Goal: Information Seeking & Learning: Learn about a topic

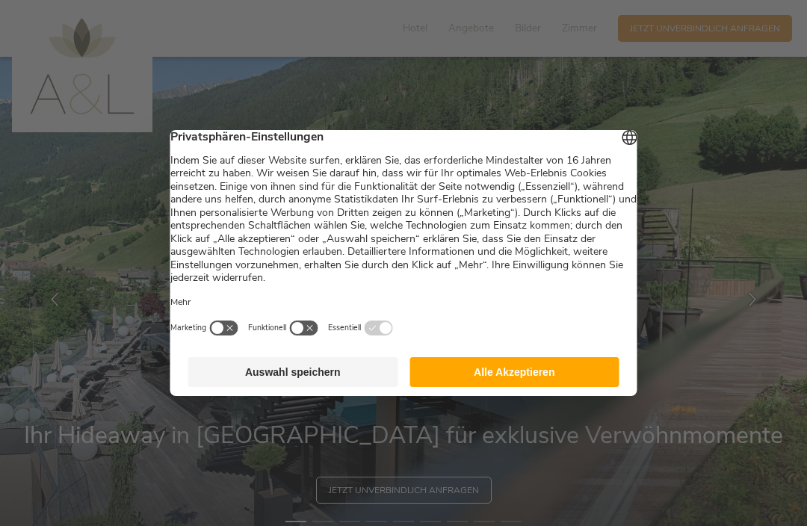
click at [591, 374] on button "Alle Akzeptieren" at bounding box center [514, 372] width 210 height 30
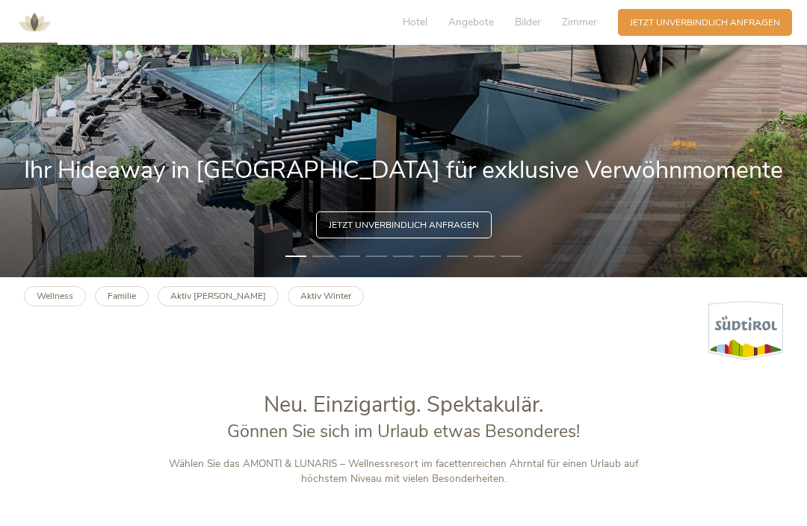
scroll to position [266, 0]
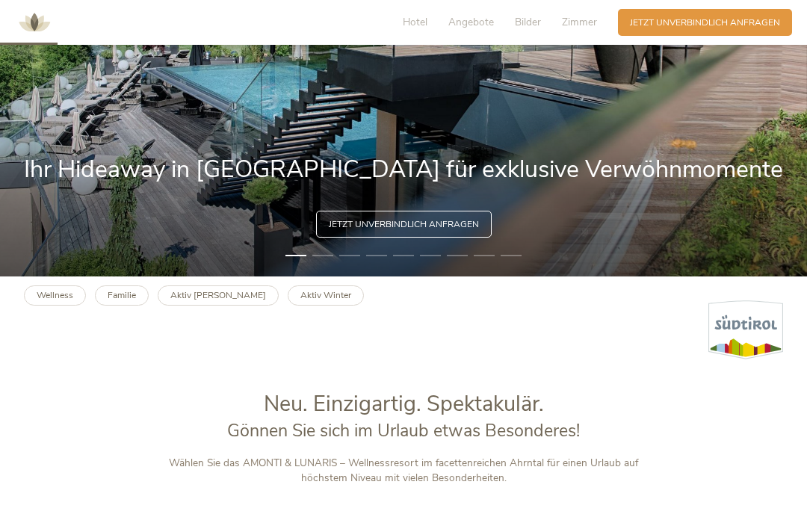
click at [194, 301] on b "Aktiv [PERSON_NAME]" at bounding box center [218, 295] width 96 height 12
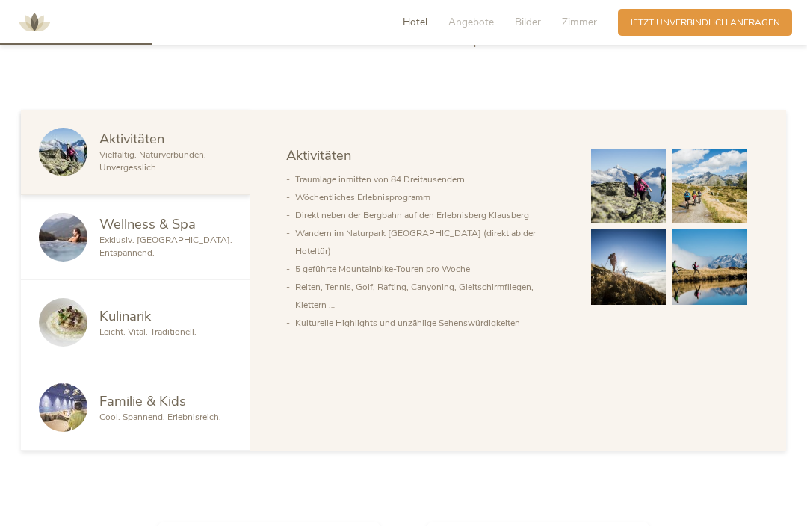
scroll to position [703, 0]
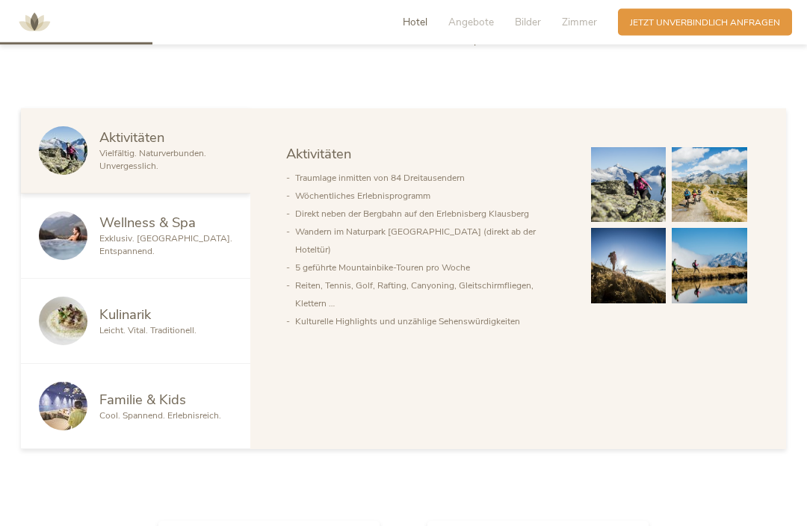
click at [131, 258] on span "Exklusiv. [GEOGRAPHIC_DATA]. Entspannend." at bounding box center [165, 245] width 133 height 25
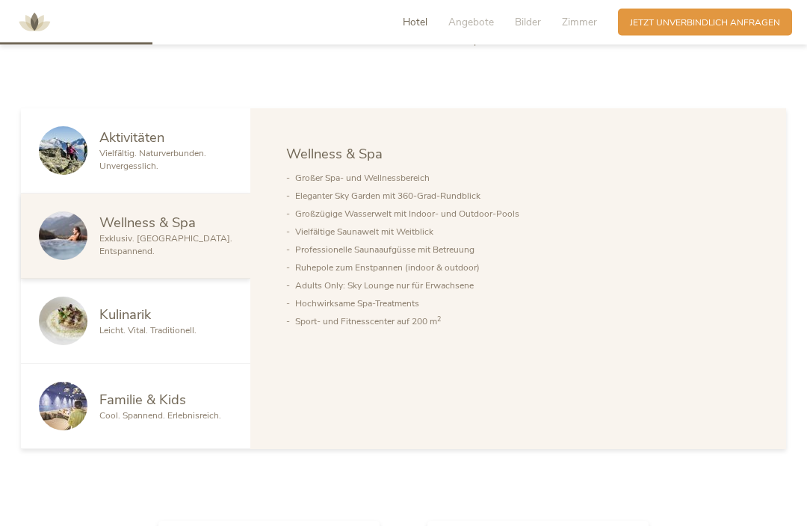
scroll to position [704, 0]
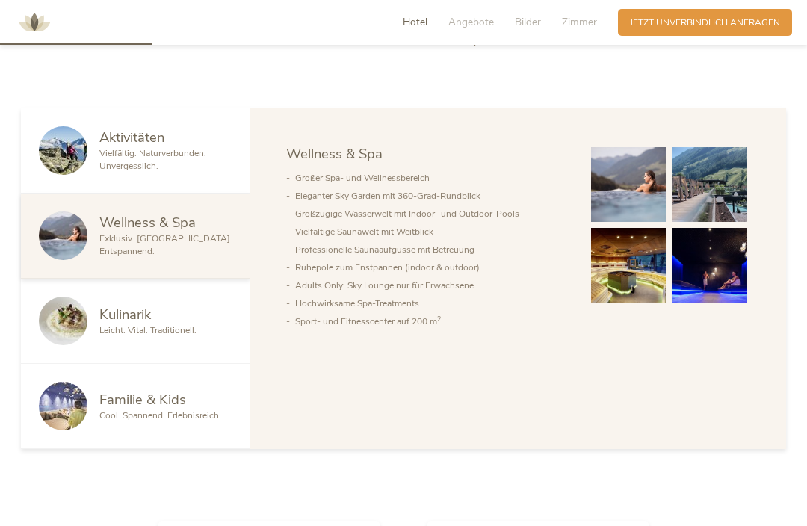
click at [123, 324] on span "Kulinarik" at bounding box center [125, 314] width 52 height 19
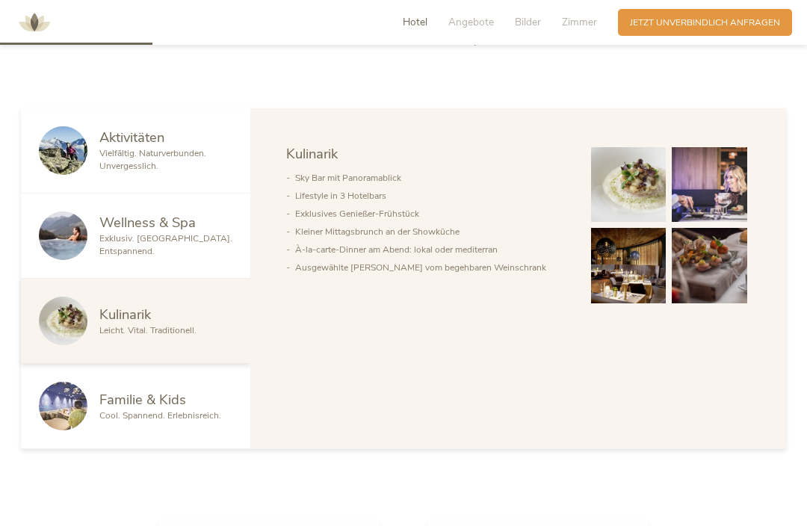
click at [111, 409] on span "Familie & Kids" at bounding box center [142, 399] width 87 height 19
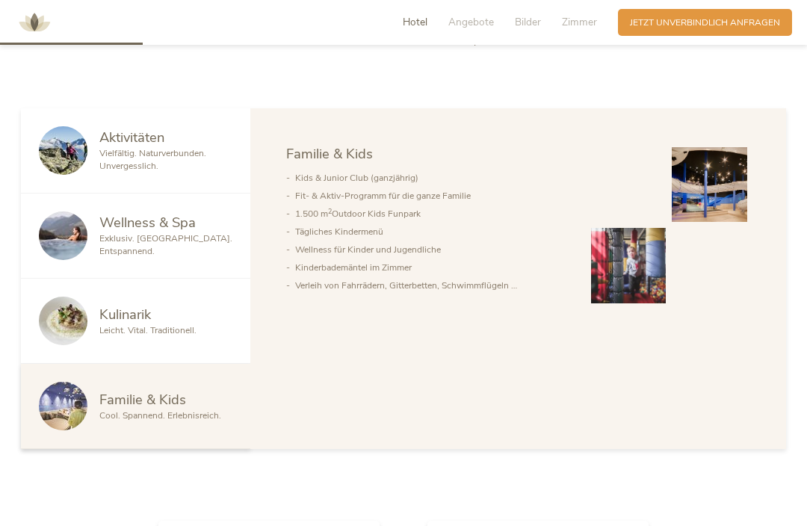
scroll to position [703, 0]
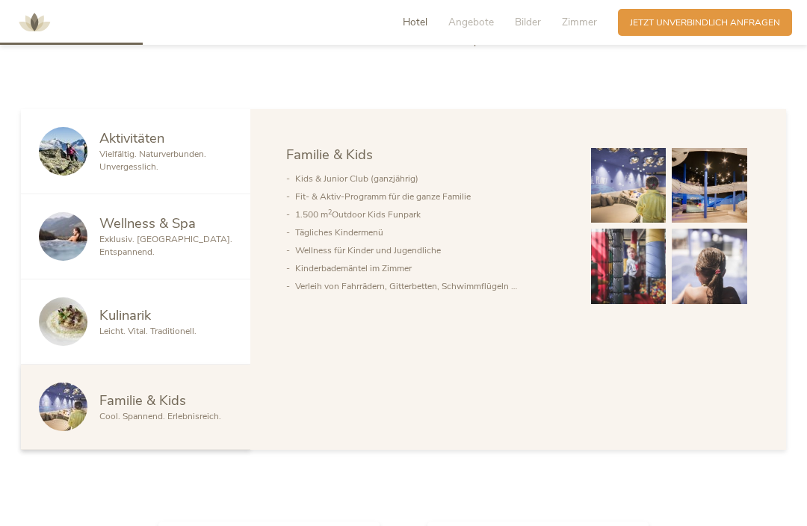
click at [122, 409] on span "Familie & Kids" at bounding box center [142, 400] width 87 height 19
click at [102, 337] on span "Leicht. Vital. Traditionell." at bounding box center [147, 331] width 97 height 12
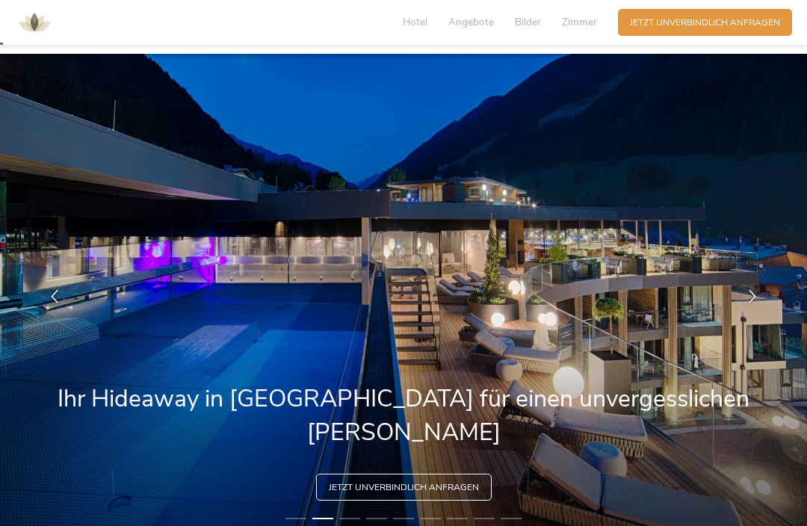
scroll to position [0, 0]
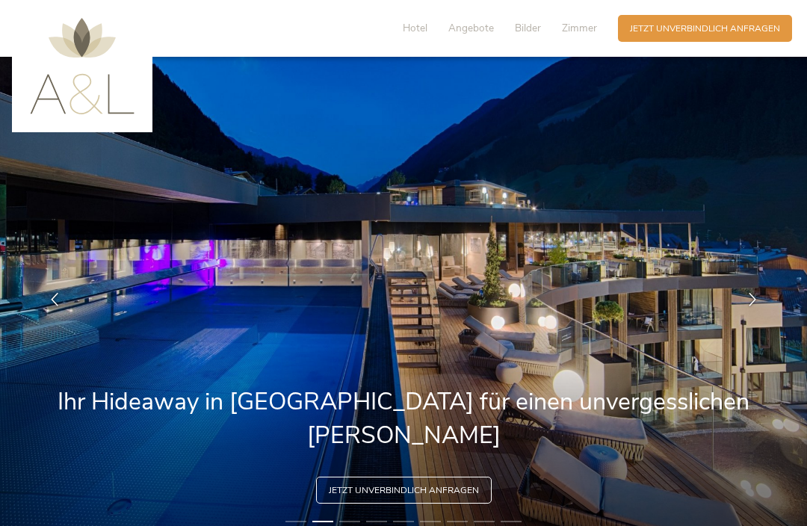
click at [475, 26] on span "Angebote" at bounding box center [471, 28] width 46 height 14
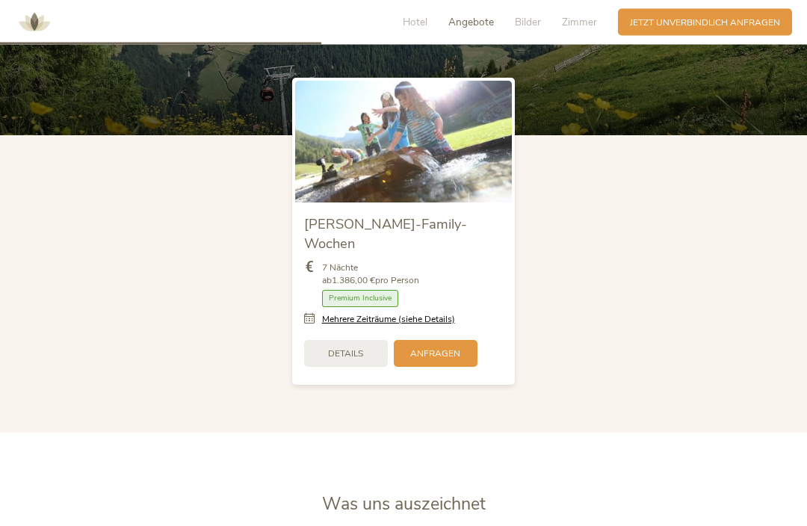
scroll to position [1487, 0]
click at [332, 360] on span "Details" at bounding box center [345, 353] width 35 height 13
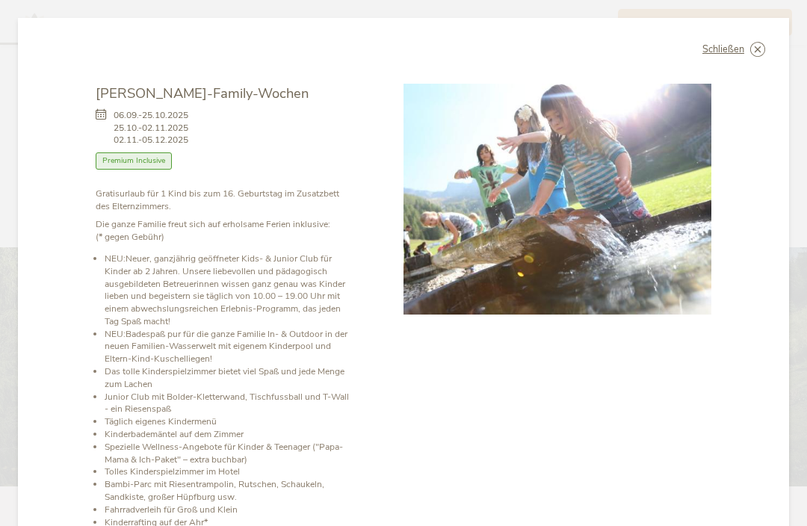
scroll to position [1134, 0]
click at [749, 42] on div "Schließen" at bounding box center [733, 49] width 63 height 15
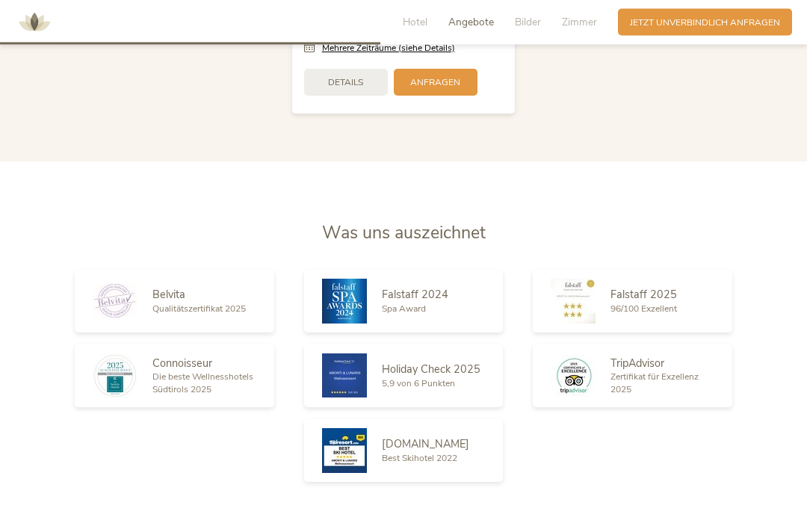
scroll to position [1758, 0]
click at [630, 302] on span "Falstaff 2025" at bounding box center [643, 294] width 67 height 15
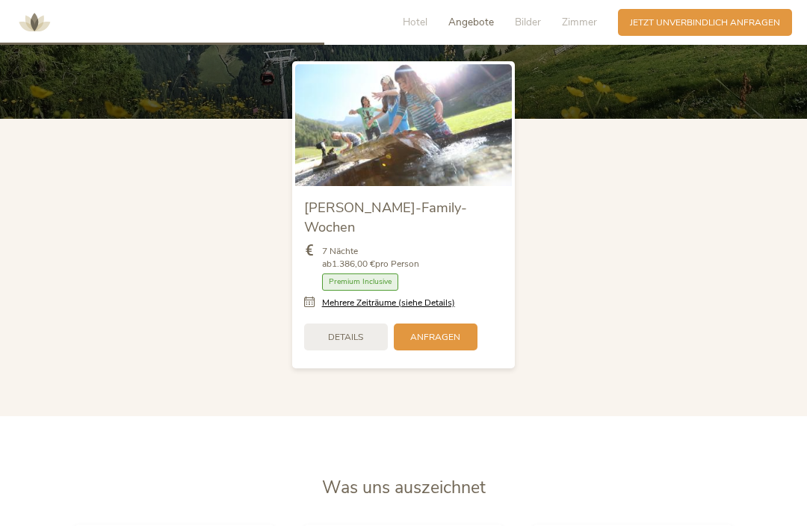
scroll to position [1500, 0]
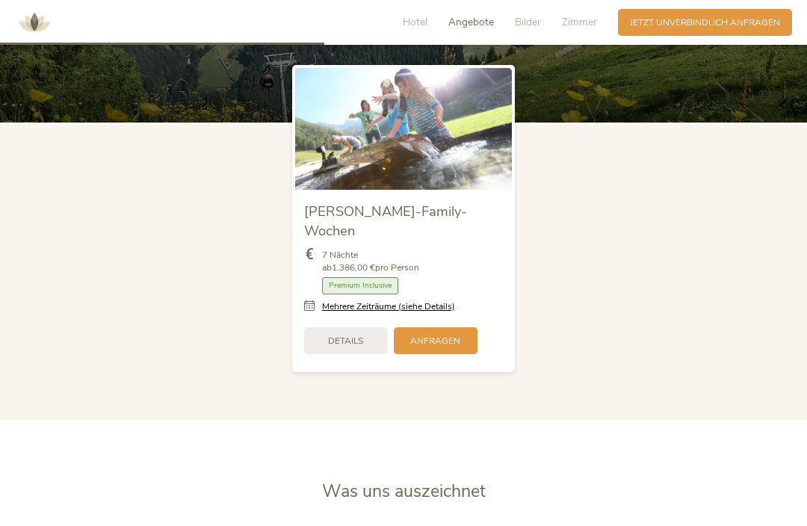
click at [331, 347] on span "Details" at bounding box center [345, 341] width 35 height 13
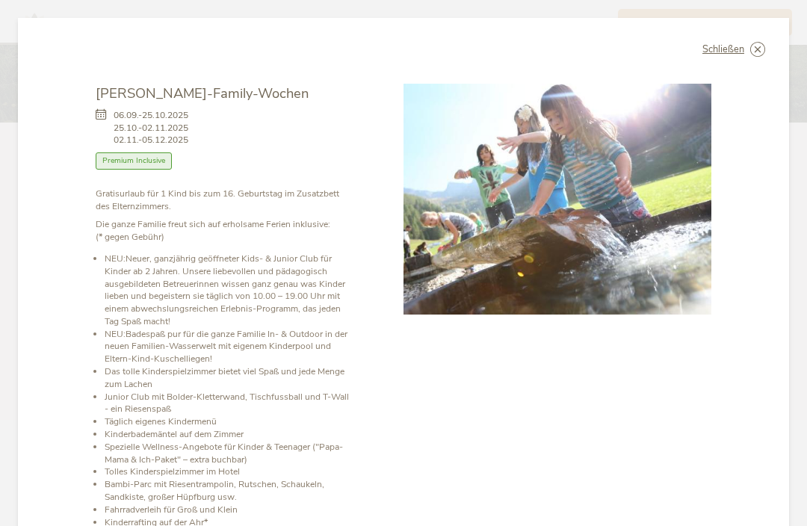
scroll to position [0, 0]
click at [0, 0] on icon at bounding box center [0, 0] width 0 height 0
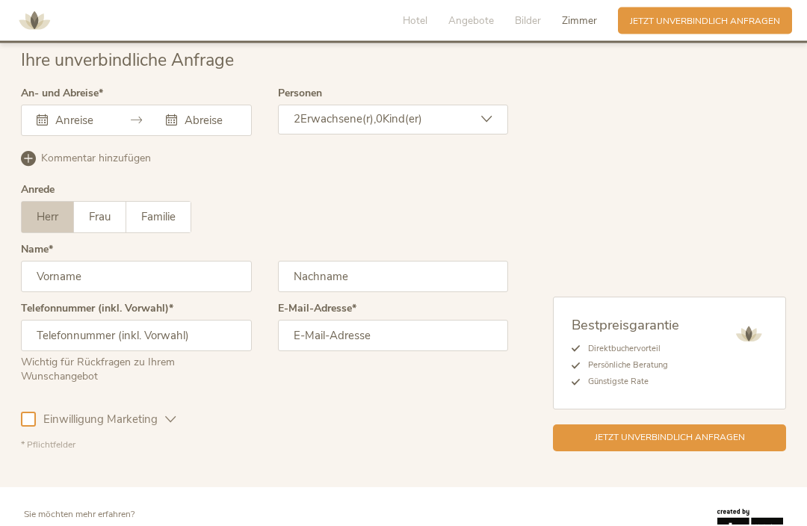
scroll to position [3732, 0]
